Goal: Task Accomplishment & Management: Use online tool/utility

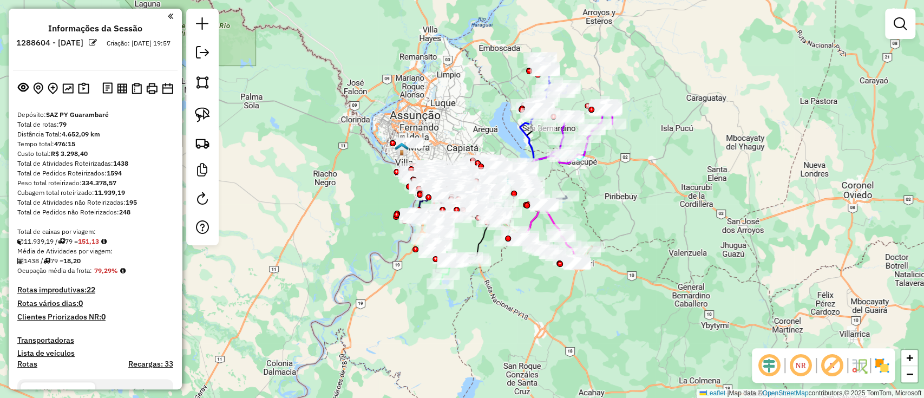
scroll to position [2527, 0]
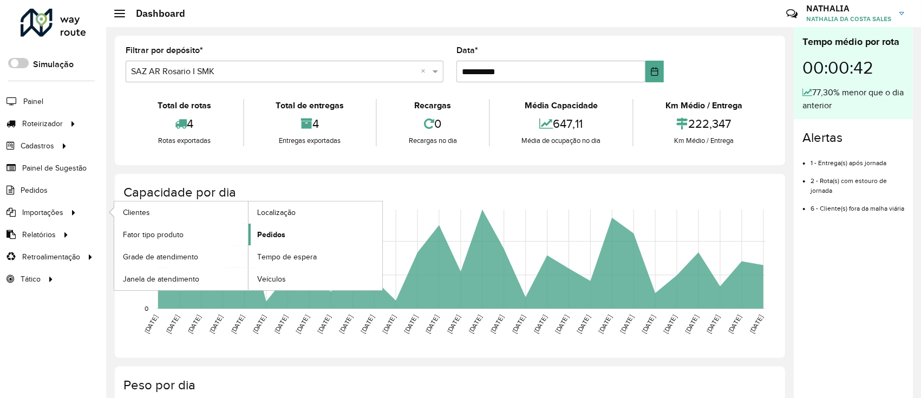
click at [279, 231] on span "Pedidos" at bounding box center [271, 234] width 28 height 11
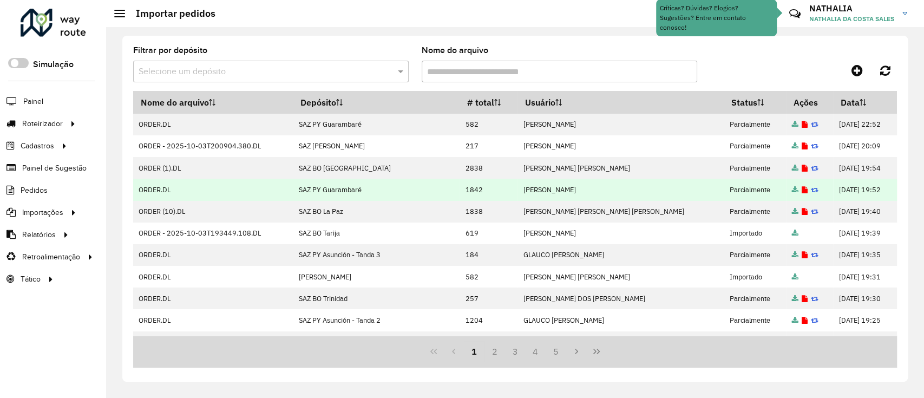
click at [481, 184] on td "1842" at bounding box center [489, 190] width 58 height 22
drag, startPoint x: 480, startPoint y: 183, endPoint x: 474, endPoint y: 186, distance: 6.3
click at [474, 186] on td "1842" at bounding box center [489, 190] width 58 height 22
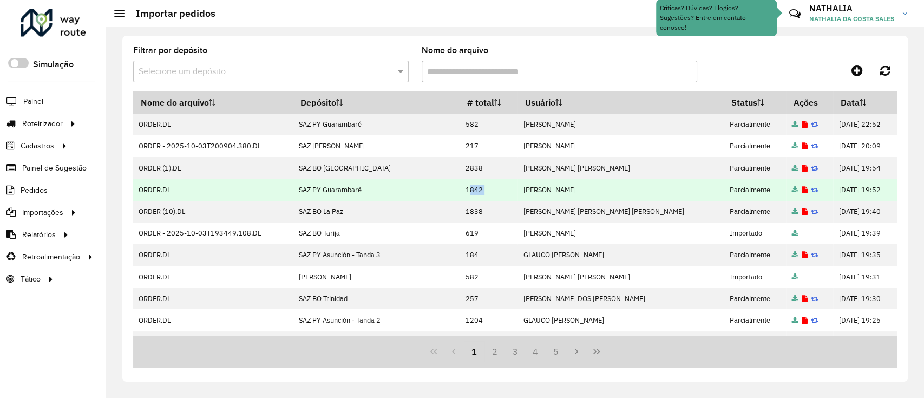
click at [474, 186] on td "1842" at bounding box center [489, 190] width 58 height 22
click at [863, 193] on td "03/10/2025 19:52" at bounding box center [864, 190] width 63 height 22
